Goal: Task Accomplishment & Management: Use online tool/utility

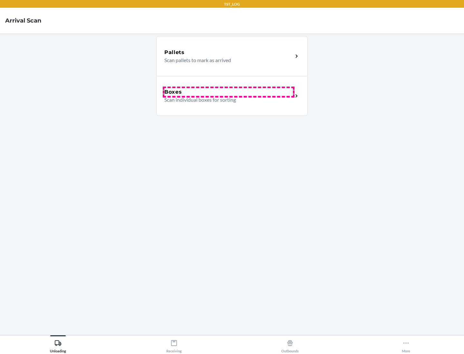
click at [228, 92] on div "Boxes" at bounding box center [228, 92] width 128 height 8
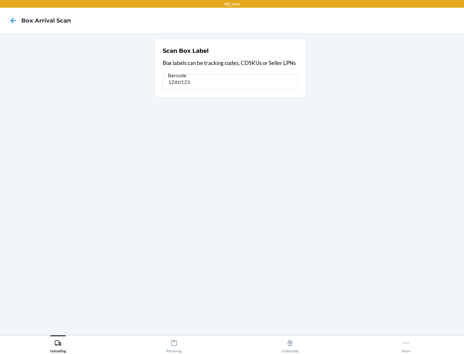
type input "1ZAti123"
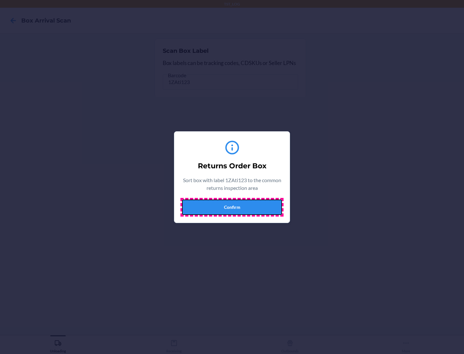
click at [232, 207] on button "Confirm" at bounding box center [232, 207] width 100 height 15
